Goal: Transaction & Acquisition: Purchase product/service

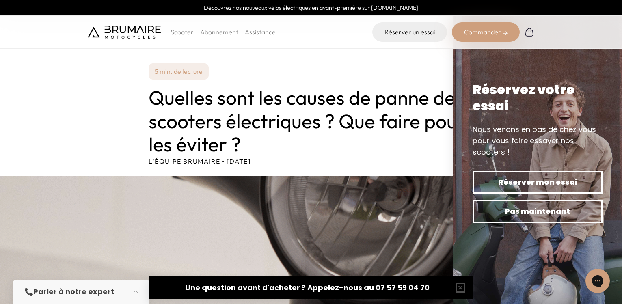
click at [181, 32] on p "Scooter" at bounding box center [182, 32] width 23 height 10
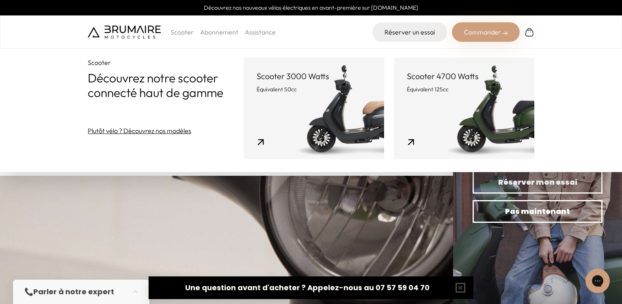
click at [422, 101] on link "Scooter 4700 Watts Équivalent 125cc" at bounding box center [464, 109] width 140 height 102
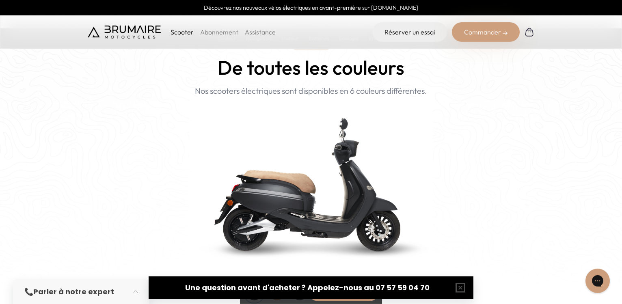
scroll to position [828, 0]
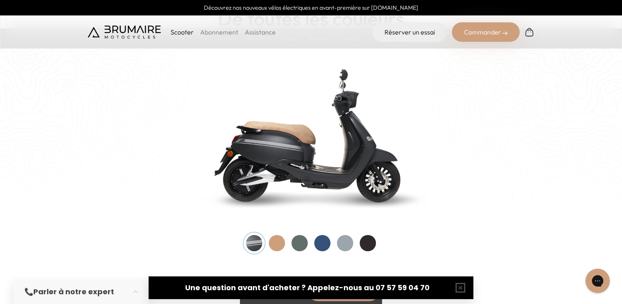
click at [278, 245] on div at bounding box center [277, 243] width 16 height 16
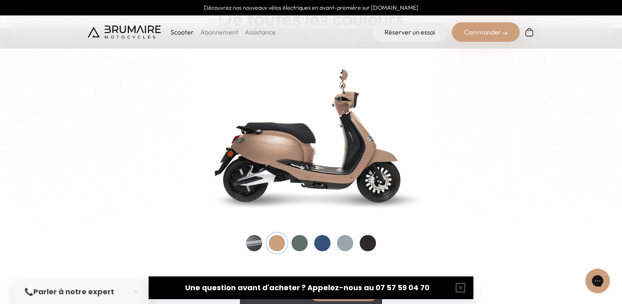
click at [367, 244] on div at bounding box center [368, 243] width 16 height 16
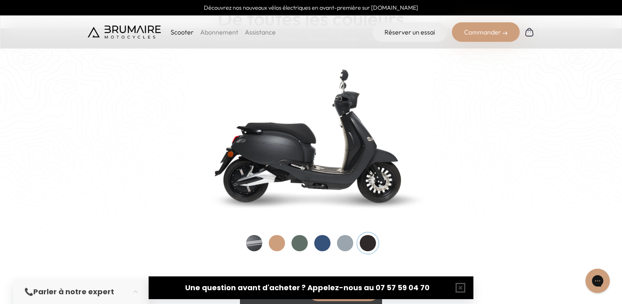
click at [350, 243] on div at bounding box center [345, 243] width 16 height 16
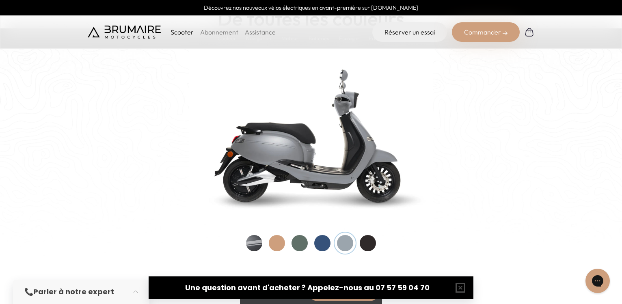
click at [302, 242] on div at bounding box center [300, 243] width 16 height 16
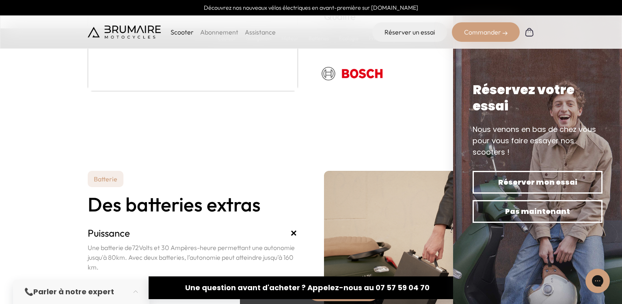
scroll to position [1781, 0]
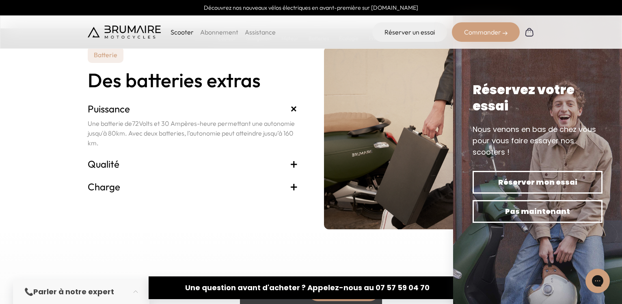
click at [145, 163] on h3 "Qualité +" at bounding box center [193, 164] width 210 height 13
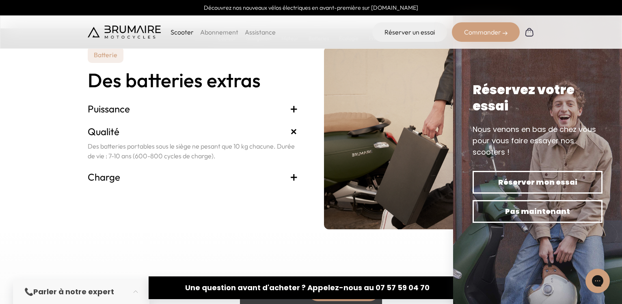
click at [152, 175] on h3 "Charge +" at bounding box center [193, 177] width 210 height 13
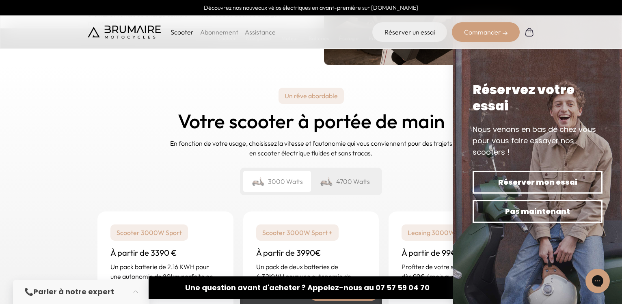
scroll to position [1905, 0]
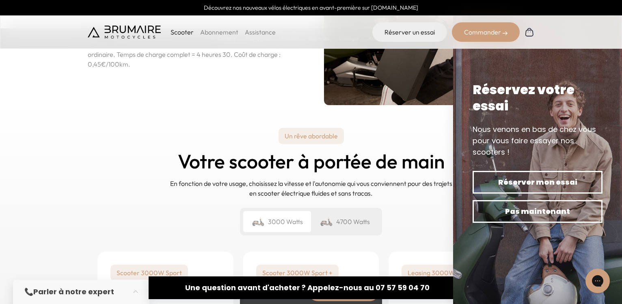
click at [346, 220] on div "4700 Watts" at bounding box center [345, 221] width 68 height 21
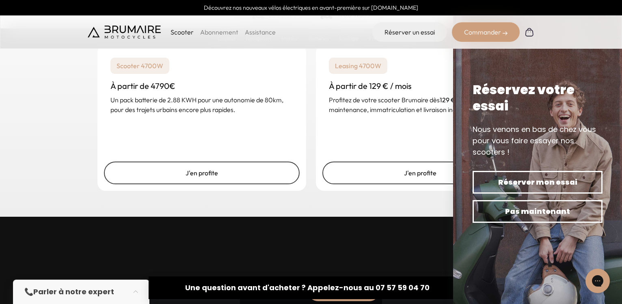
scroll to position [2071, 0]
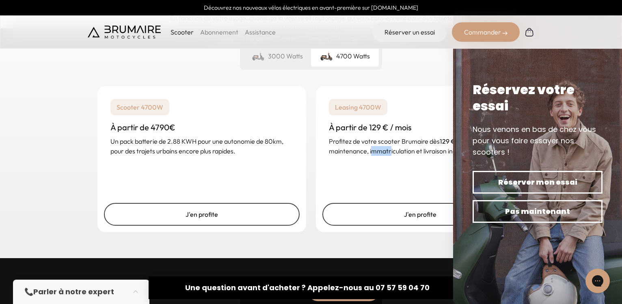
drag, startPoint x: 388, startPoint y: 174, endPoint x: 369, endPoint y: 172, distance: 19.2
click at [369, 172] on div "Leasing 4700W À partir de 129 € / mois Profitez de votre scooter Brumaire dès 1…" at bounding box center [420, 159] width 209 height 146
click at [389, 171] on div "Leasing 4700W À partir de 129 € / mois Profitez de votre scooter Brumaire dès 1…" at bounding box center [420, 159] width 209 height 146
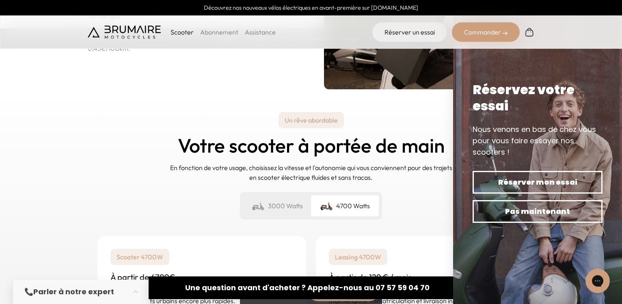
scroll to position [1905, 0]
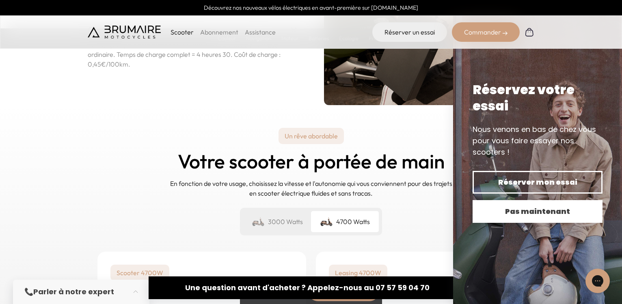
click at [541, 207] on span "Pas maintenant" at bounding box center [538, 211] width 102 height 11
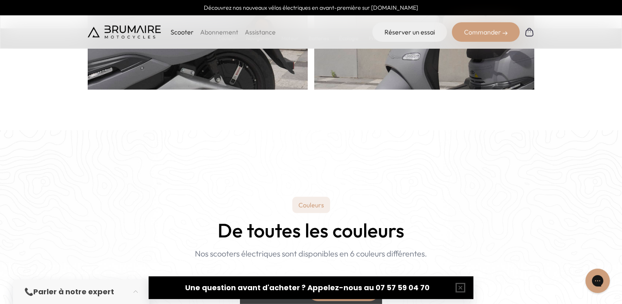
scroll to position [580, 0]
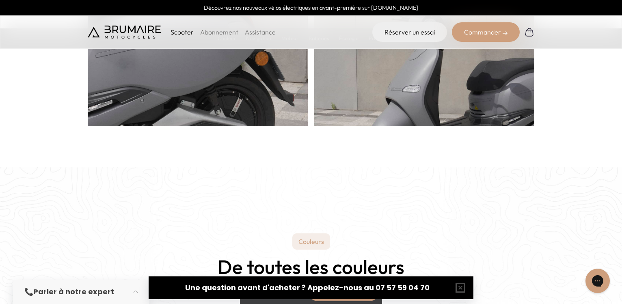
click at [486, 33] on div "Commander" at bounding box center [486, 31] width 68 height 19
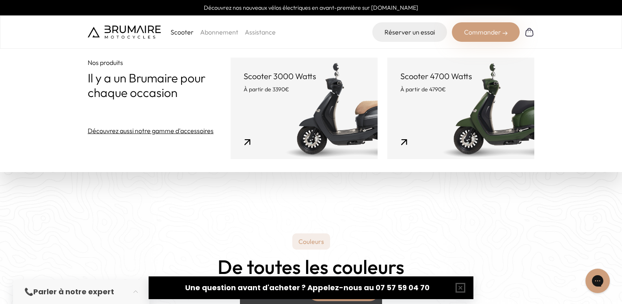
click at [484, 135] on link "Scooter 4700 Watts À partir de 4790€" at bounding box center [460, 109] width 147 height 102
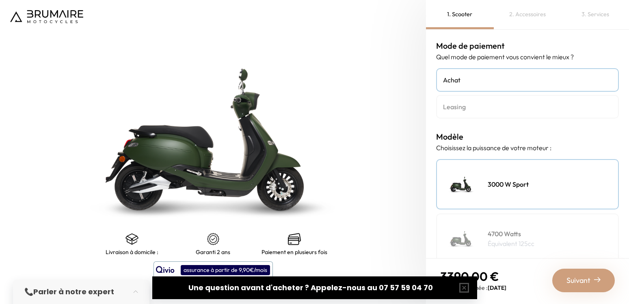
click at [504, 241] on p "Équivalent 125cc" at bounding box center [511, 244] width 47 height 10
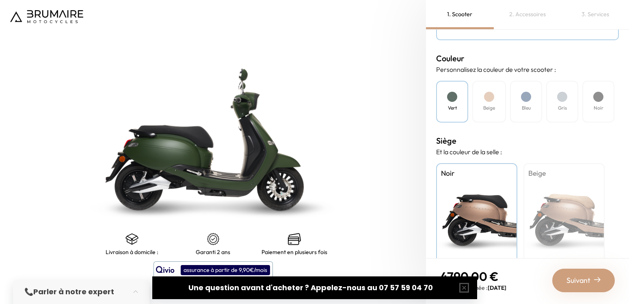
scroll to position [240, 0]
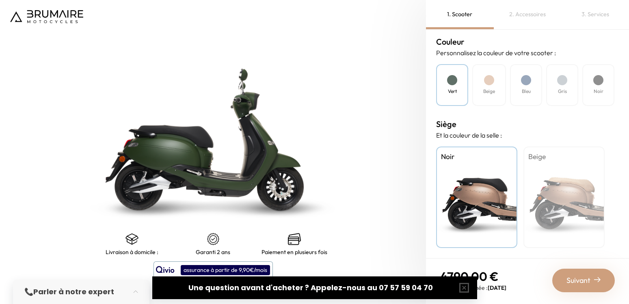
click at [555, 185] on div "Beige" at bounding box center [563, 198] width 81 height 102
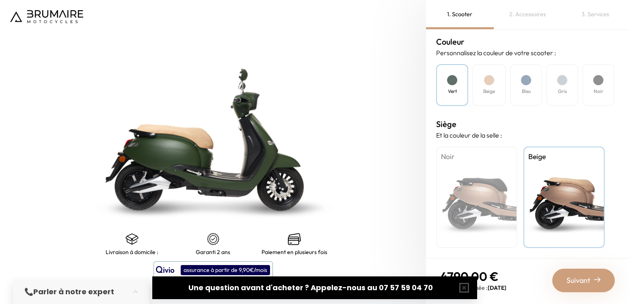
click at [484, 186] on div "Noir" at bounding box center [476, 198] width 81 height 102
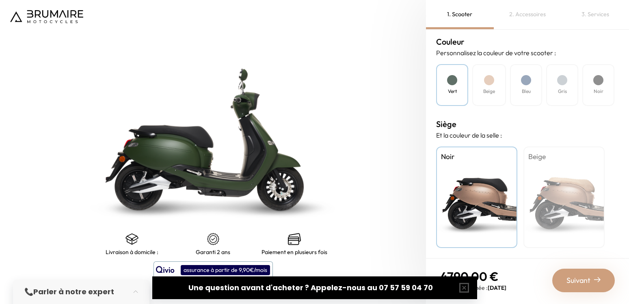
click at [559, 181] on div "Beige" at bounding box center [563, 198] width 81 height 102
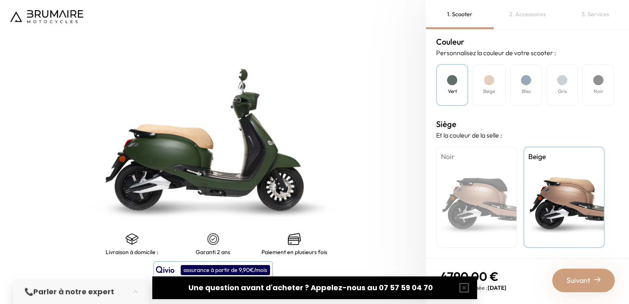
click at [588, 279] on span "Suivant" at bounding box center [578, 280] width 24 height 11
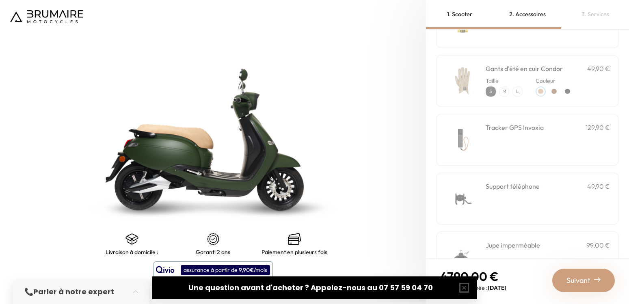
scroll to position [195, 0]
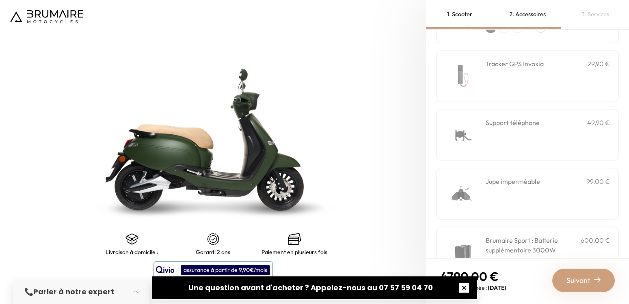
click at [466, 286] on button "button" at bounding box center [464, 288] width 26 height 26
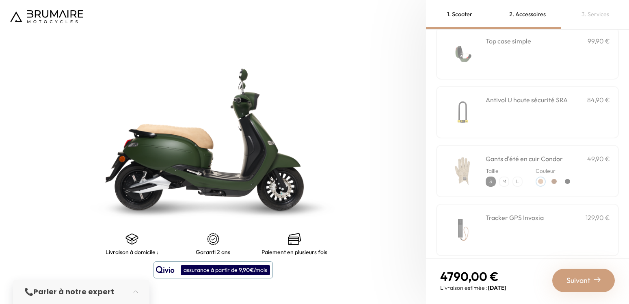
scroll to position [0, 0]
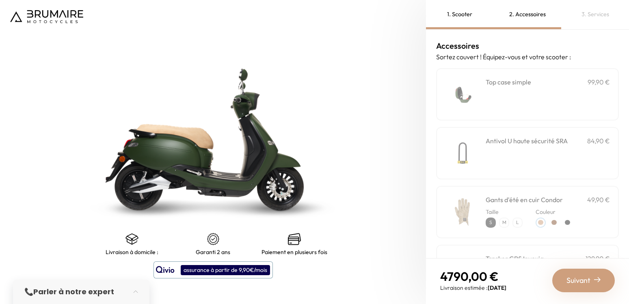
click at [497, 82] on h3 "Top case simple" at bounding box center [508, 82] width 45 height 10
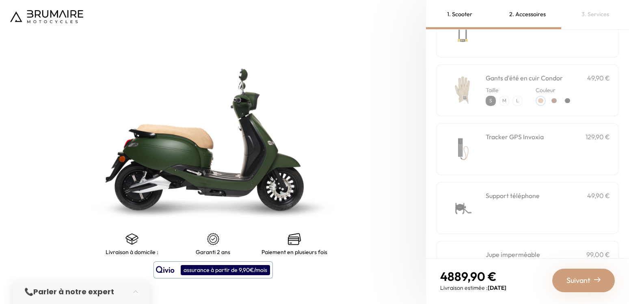
scroll to position [146, 0]
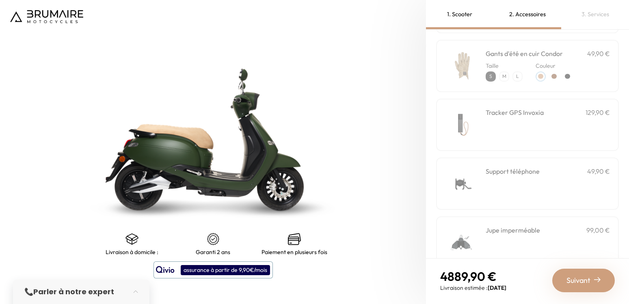
click at [480, 181] on div "Support téléphone 49,90 €" at bounding box center [527, 184] width 183 height 52
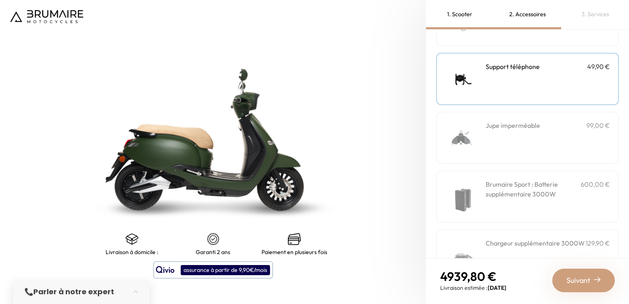
scroll to position [285, 0]
